Goal: Information Seeking & Learning: Learn about a topic

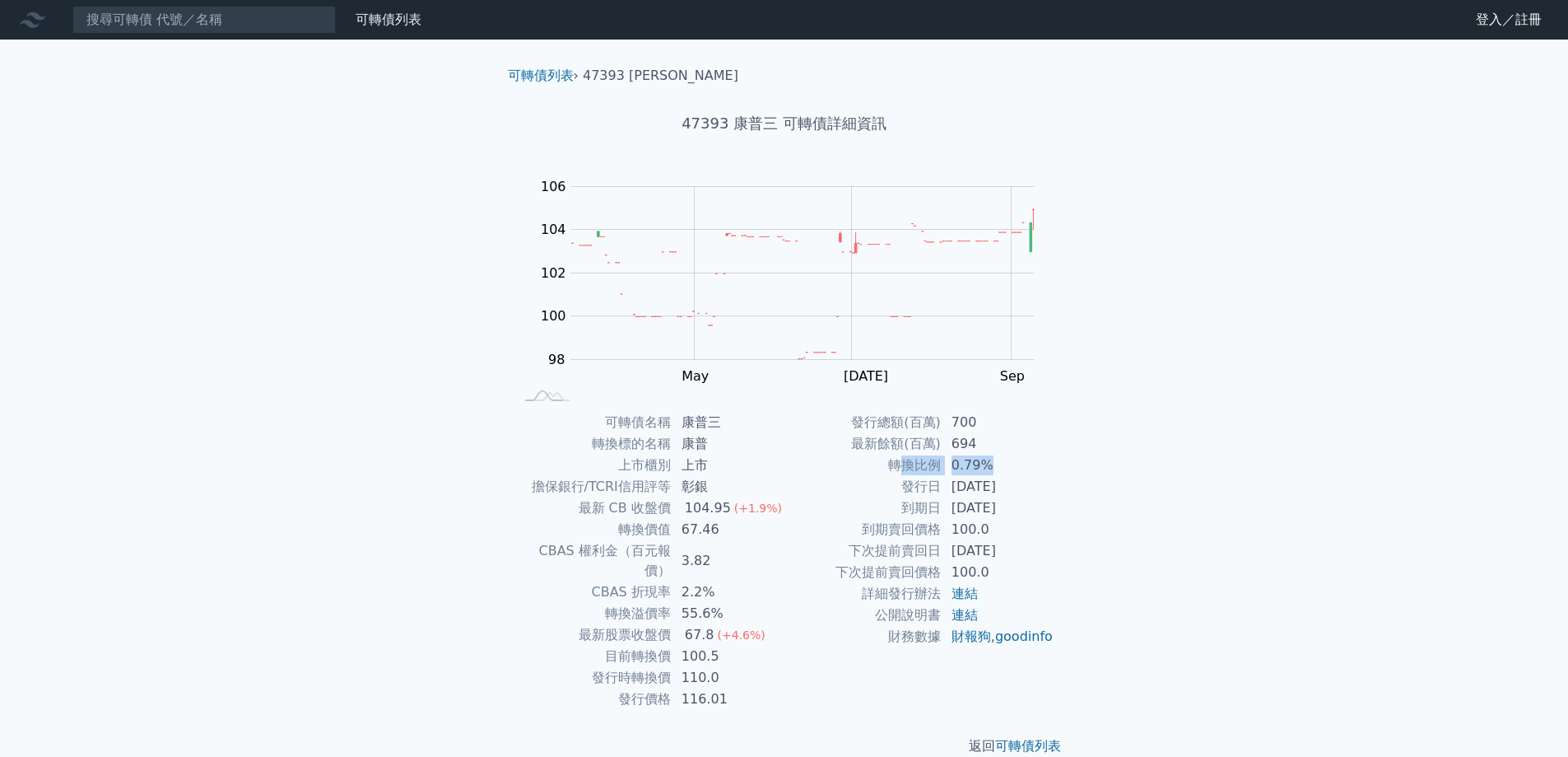
drag, startPoint x: 908, startPoint y: 470, endPoint x: 998, endPoint y: 458, distance: 90.8
click at [998, 458] on tr "轉換比例 0.79%" at bounding box center [920, 464] width 270 height 21
click at [1194, 470] on div "可轉債列表 財務數據 可轉債列表 財務數據 登入／註冊 登入／註冊 可轉債列表 › 47393 康普三 47393 康普三 可轉債詳細資訊 Zoom Out …" at bounding box center [784, 391] width 1568 height 783
drag, startPoint x: 681, startPoint y: 638, endPoint x: 689, endPoint y: 635, distance: 8.5
click at [689, 646] on td "100.5" at bounding box center [728, 656] width 113 height 21
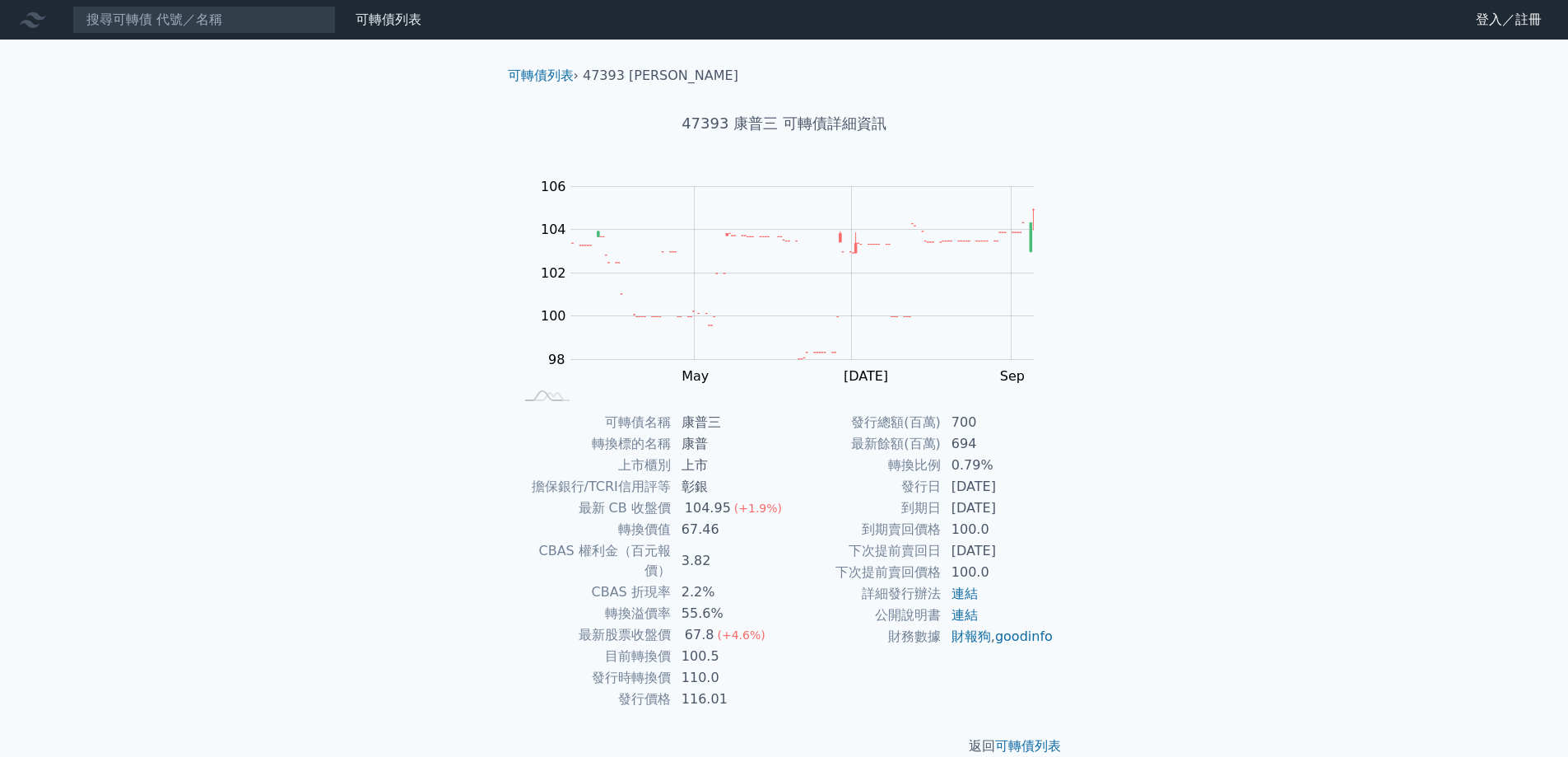
click at [806, 648] on td "財務數據" at bounding box center [864, 636] width 157 height 21
click at [641, 646] on td "目前轉換價" at bounding box center [593, 656] width 157 height 21
click at [828, 648] on td "財務數據" at bounding box center [864, 636] width 157 height 21
drag, startPoint x: 885, startPoint y: 458, endPoint x: 929, endPoint y: 463, distance: 44.3
click at [929, 463] on td "轉換比例" at bounding box center [864, 464] width 157 height 21
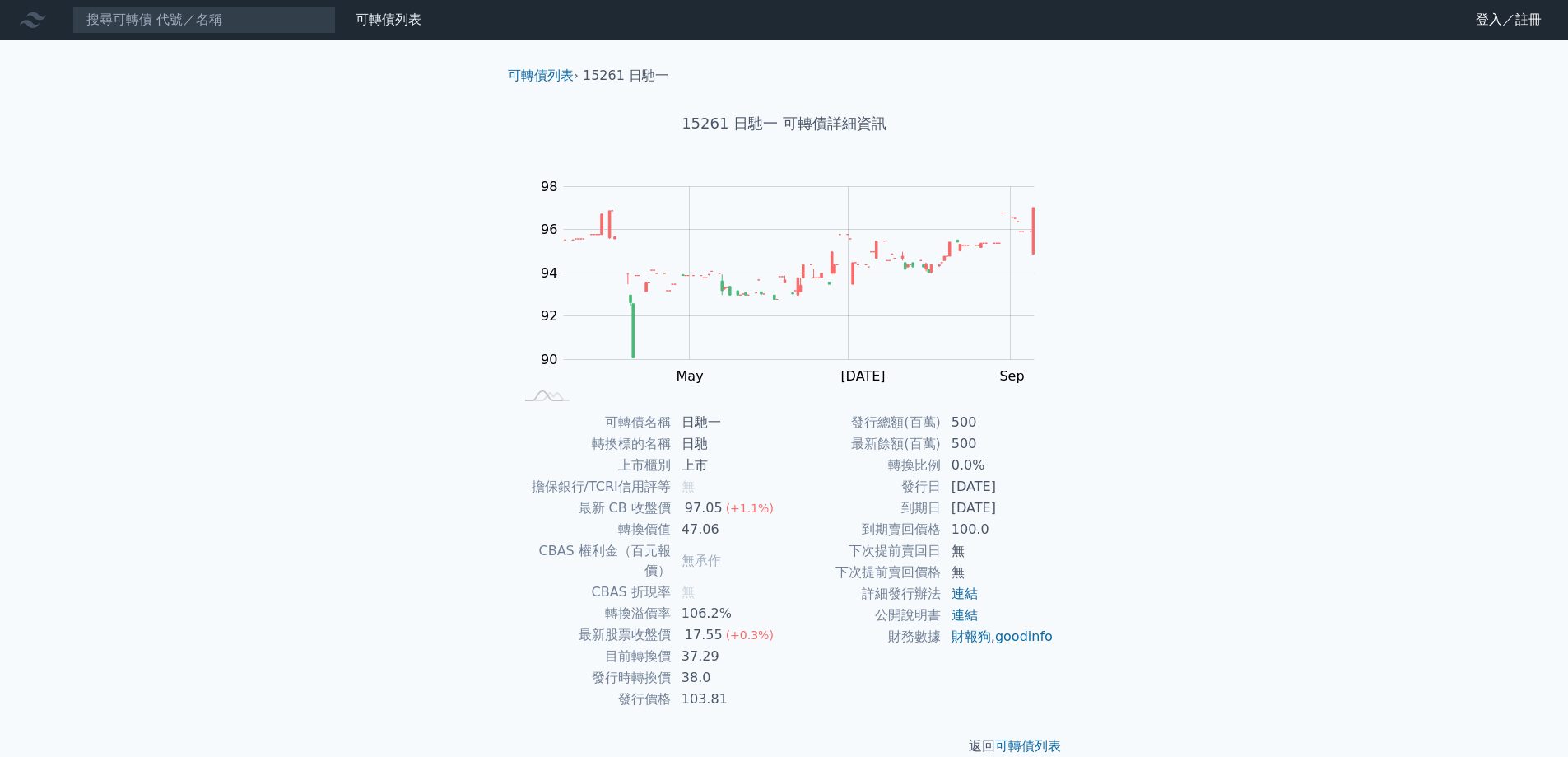
click at [1034, 451] on td "500" at bounding box center [998, 443] width 113 height 21
